Goal: Check status: Check status

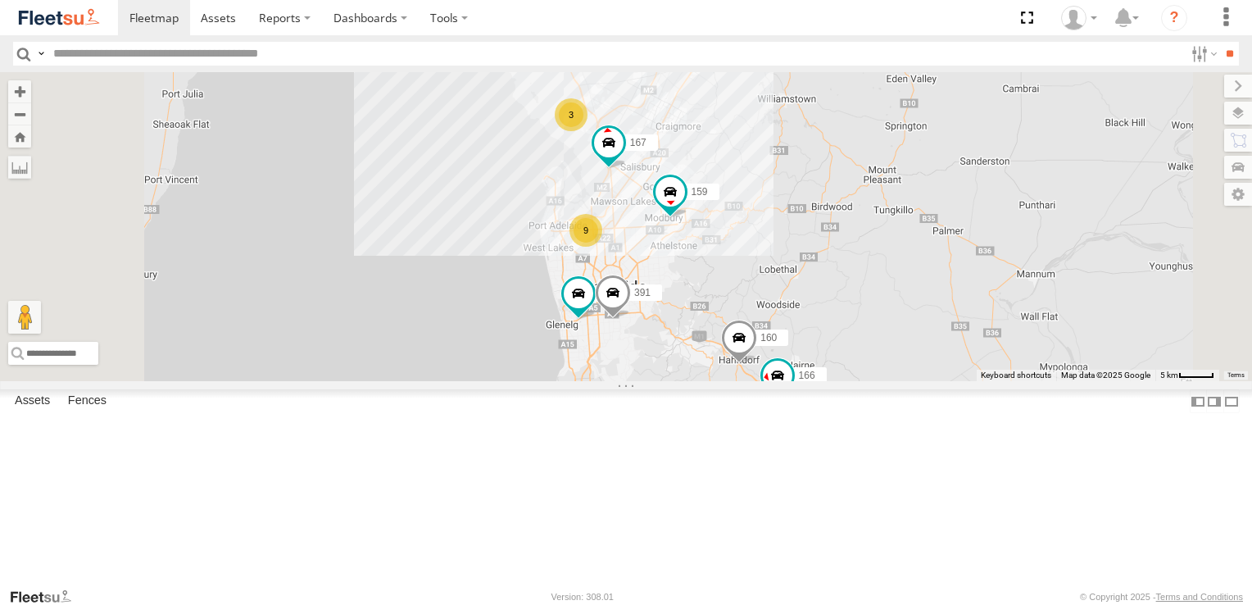
scroll to position [246, 0]
click at [0, 0] on span at bounding box center [0, 0] width 0 height 0
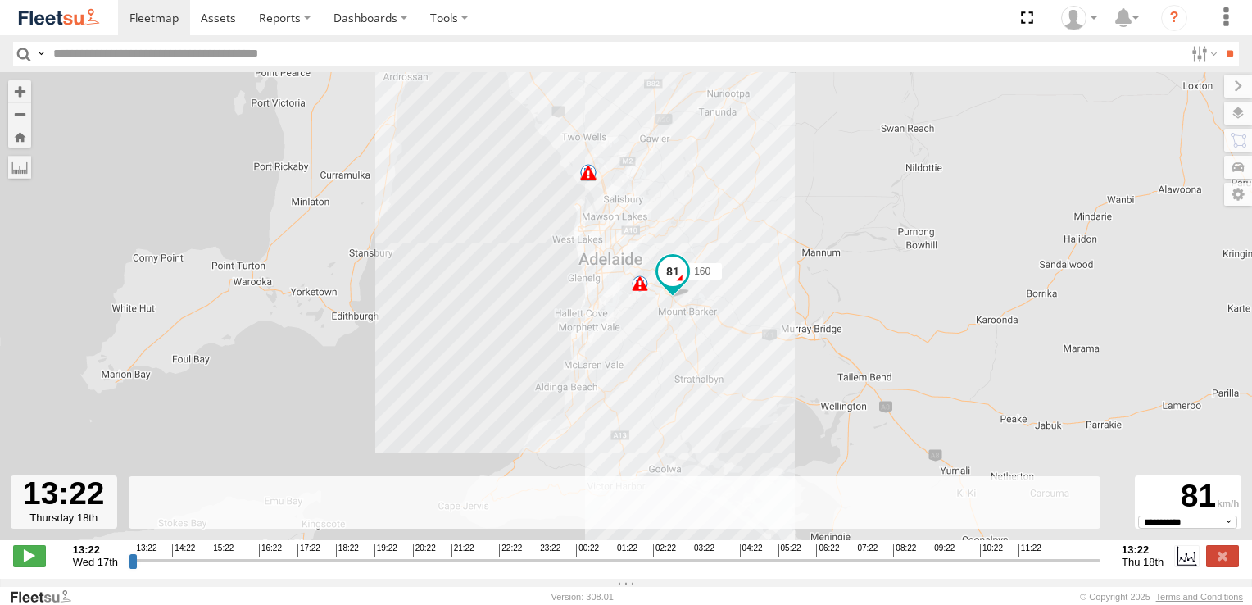
drag, startPoint x: 130, startPoint y: 572, endPoint x: 1124, endPoint y: 594, distance: 993.7
type input "**********"
click at [1101, 568] on input "range" at bounding box center [615, 560] width 972 height 16
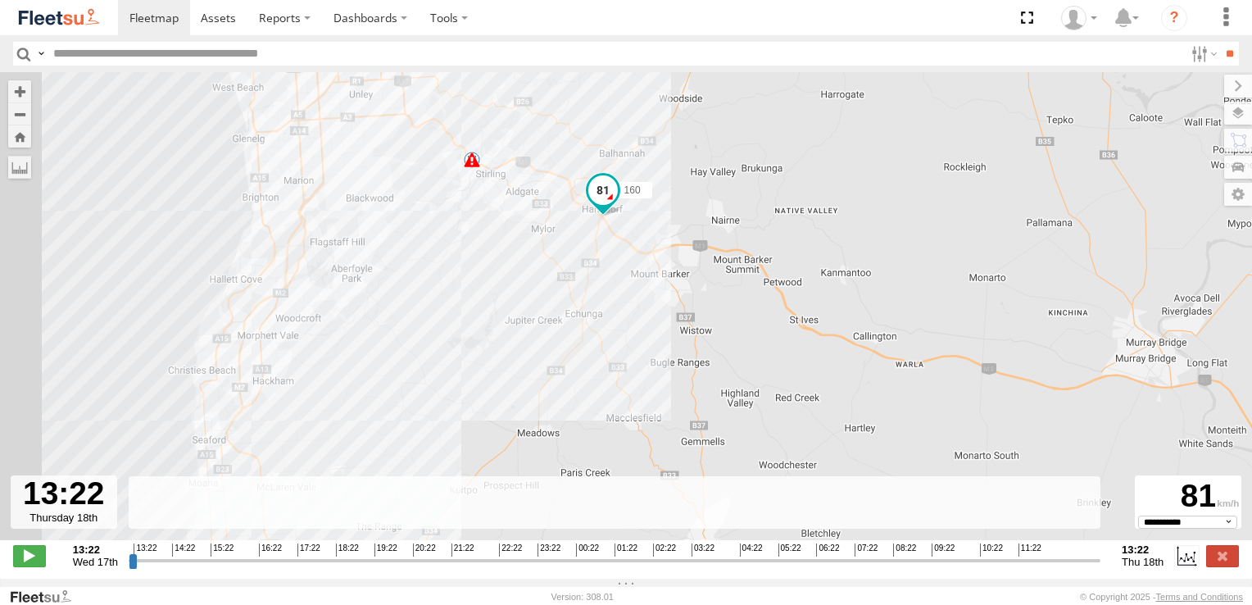
drag, startPoint x: 667, startPoint y: 239, endPoint x: 625, endPoint y: 289, distance: 65.2
click at [625, 289] on div "160 17:04 Wed 17:06 Wed 17:17 Wed 17:28 Wed 17:28 Wed 11:55 Thu 13:08 Thu 13:09…" at bounding box center [626, 314] width 1252 height 485
click at [167, 14] on span at bounding box center [154, 18] width 49 height 16
